Goal: Navigation & Orientation: Find specific page/section

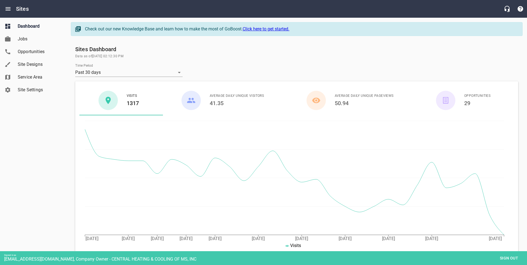
click at [30, 62] on span "Site Designs" at bounding box center [39, 64] width 42 height 7
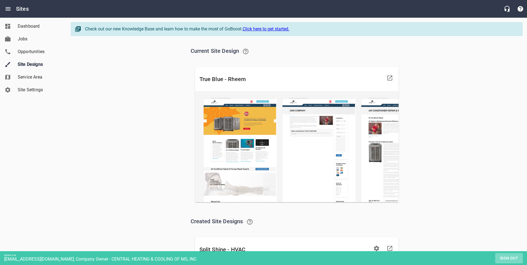
click at [505, 257] on span "Sign out" at bounding box center [509, 258] width 23 height 7
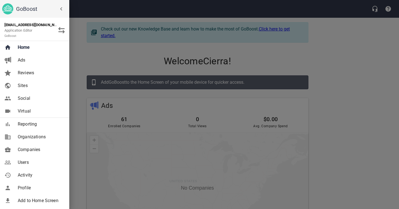
click at [30, 147] on span "Companies" at bounding box center [40, 149] width 45 height 7
